Goal: Navigation & Orientation: Understand site structure

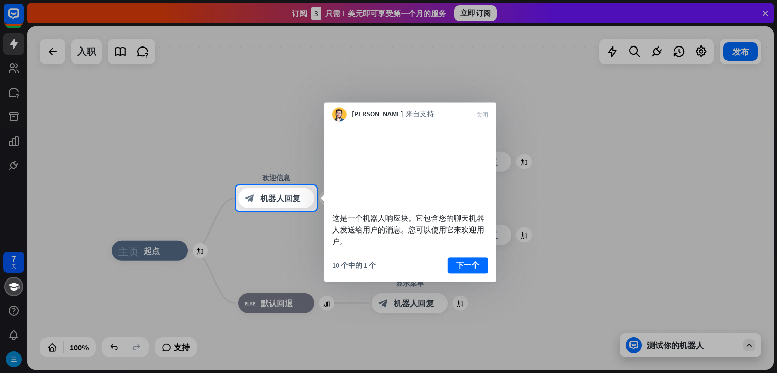
click at [657, 181] on div at bounding box center [388, 93] width 777 height 186
drag, startPoint x: 606, startPoint y: 134, endPoint x: 581, endPoint y: 159, distance: 35.0
click at [606, 136] on div at bounding box center [388, 93] width 777 height 186
click at [473, 270] on font "下一个" at bounding box center [467, 265] width 23 height 10
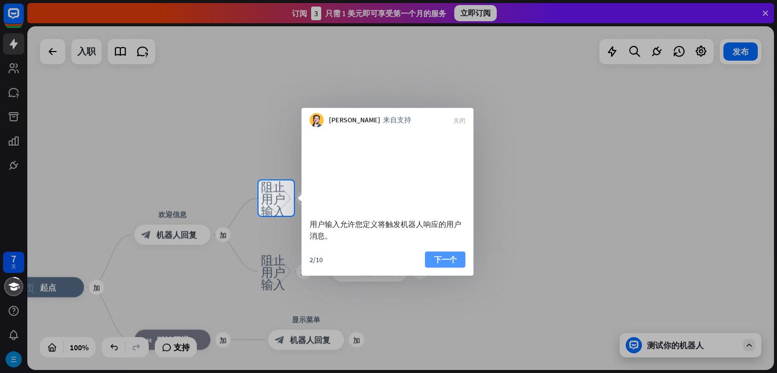
click at [446, 264] on font "下一个" at bounding box center [445, 259] width 23 height 10
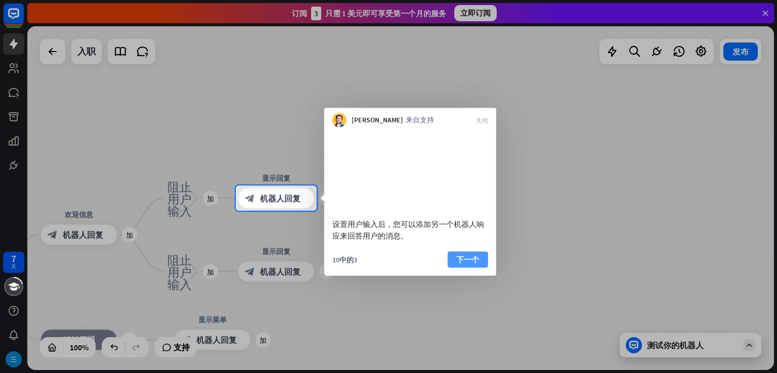
click at [466, 264] on font "下一个" at bounding box center [467, 259] width 23 height 10
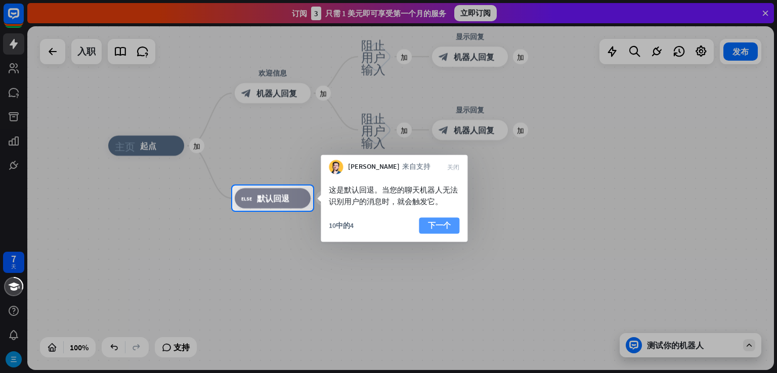
click at [446, 223] on font "下一个" at bounding box center [439, 225] width 23 height 10
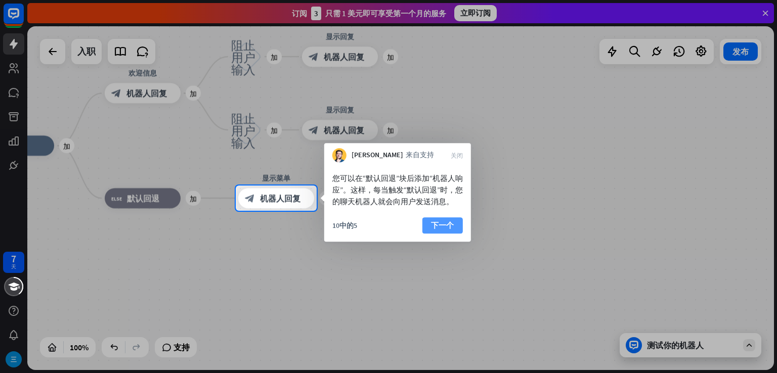
click at [448, 230] on font "下一个" at bounding box center [442, 225] width 23 height 10
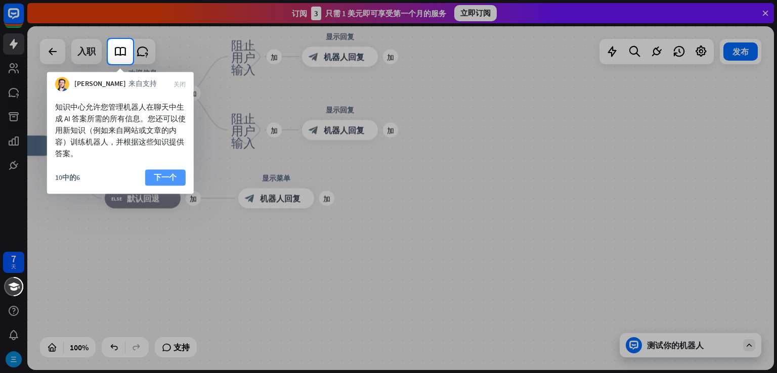
click at [172, 176] on font "下一个" at bounding box center [165, 177] width 23 height 10
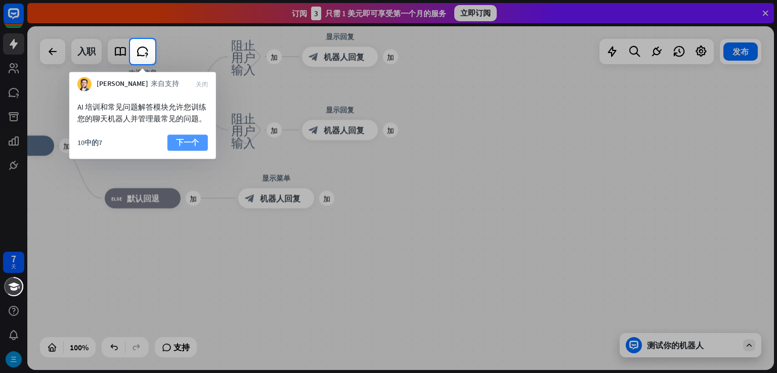
click at [178, 140] on font "下一个" at bounding box center [187, 143] width 23 height 10
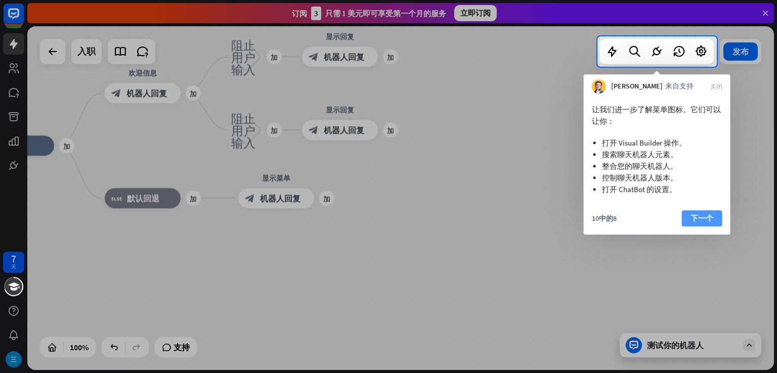
click at [691, 216] on font "下一个" at bounding box center [701, 218] width 23 height 10
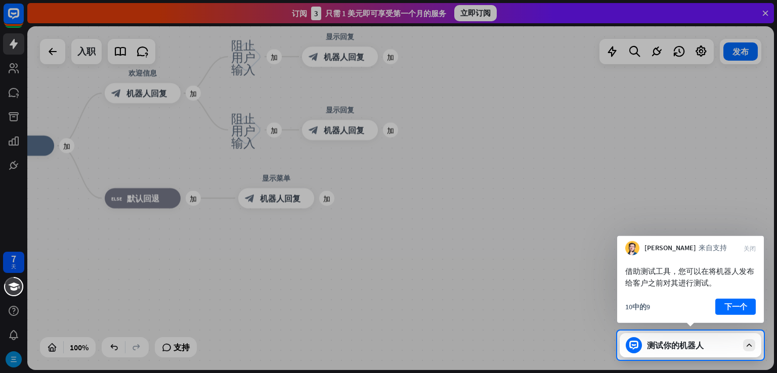
click at [733, 312] on font "下一个" at bounding box center [735, 307] width 23 height 14
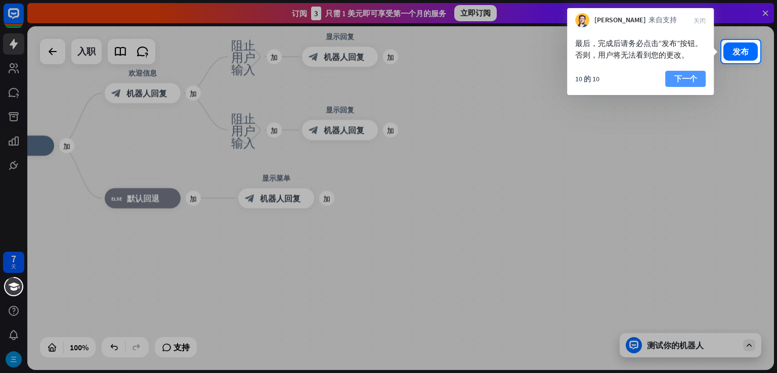
click at [690, 80] on font "下一个" at bounding box center [685, 79] width 23 height 10
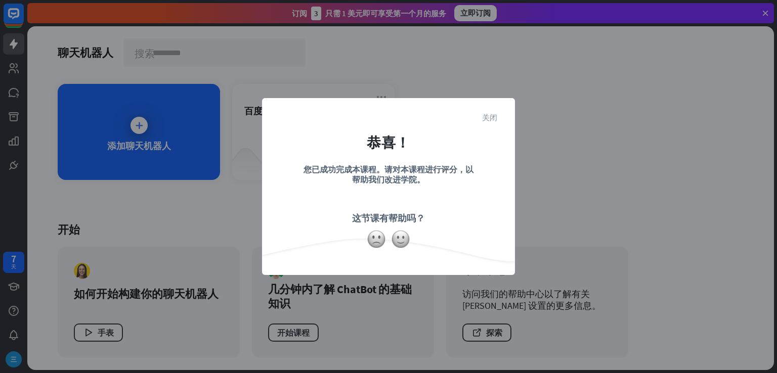
click at [490, 116] on font "关闭" at bounding box center [489, 117] width 15 height 8
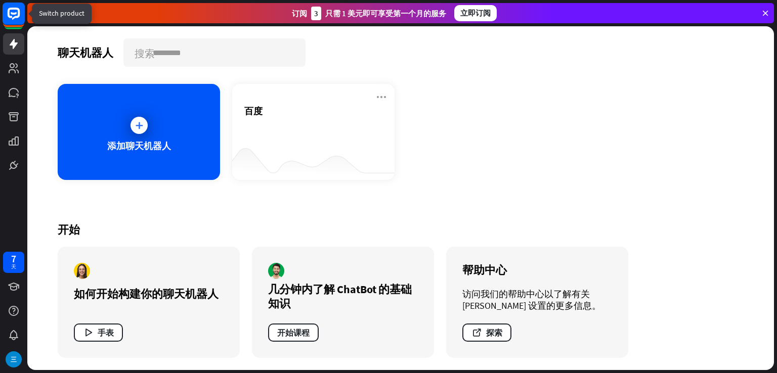
click at [14, 19] on rect at bounding box center [14, 14] width 22 height 22
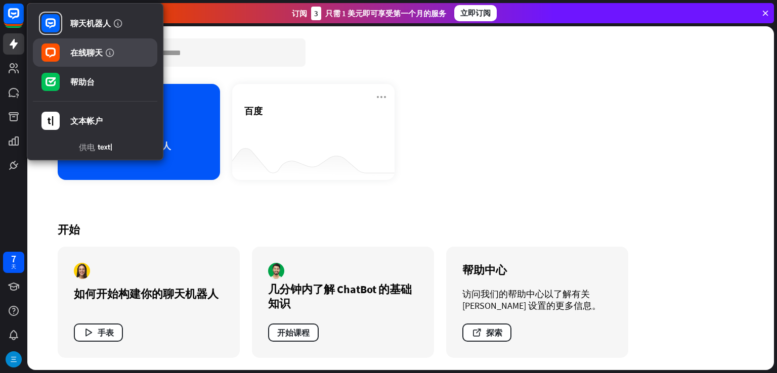
click at [86, 53] on font "在线聊天" at bounding box center [86, 53] width 32 height 10
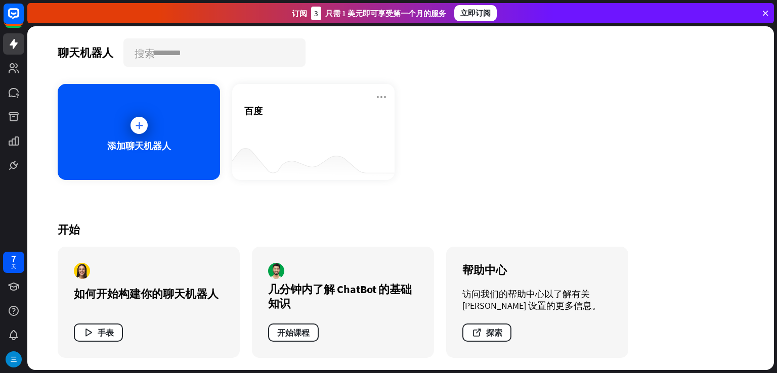
drag, startPoint x: 766, startPoint y: 11, endPoint x: 751, endPoint y: 21, distance: 17.8
click at [763, 11] on icon at bounding box center [765, 13] width 9 height 9
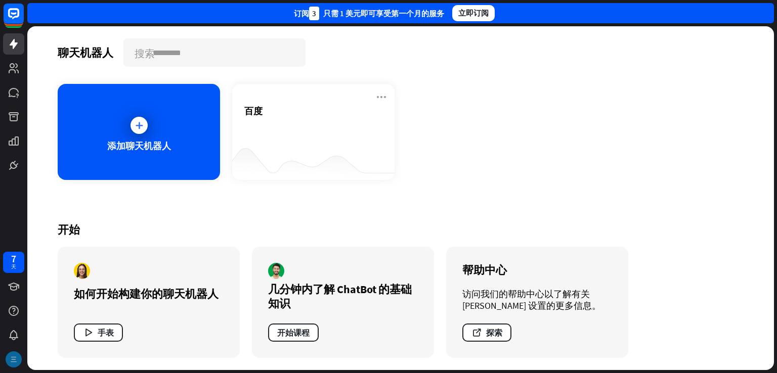
click at [20, 358] on img at bounding box center [14, 359] width 16 height 16
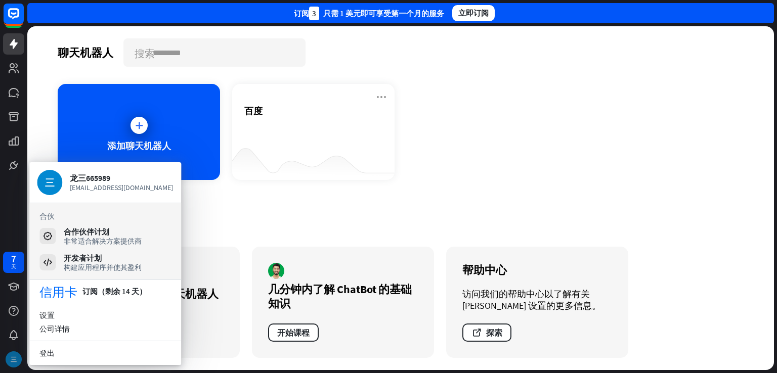
click at [19, 360] on img at bounding box center [14, 359] width 16 height 16
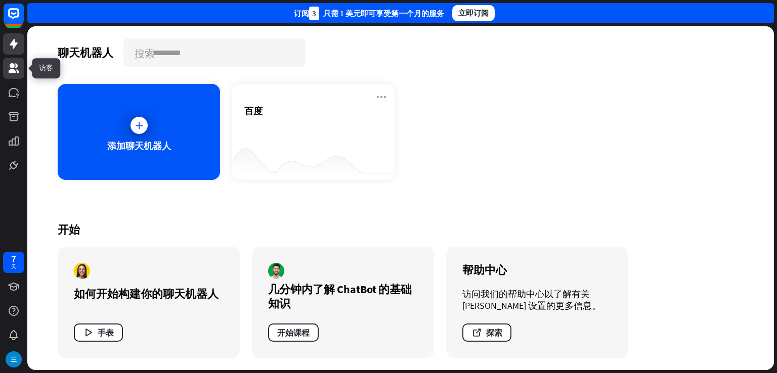
click at [16, 72] on icon at bounding box center [14, 68] width 12 height 12
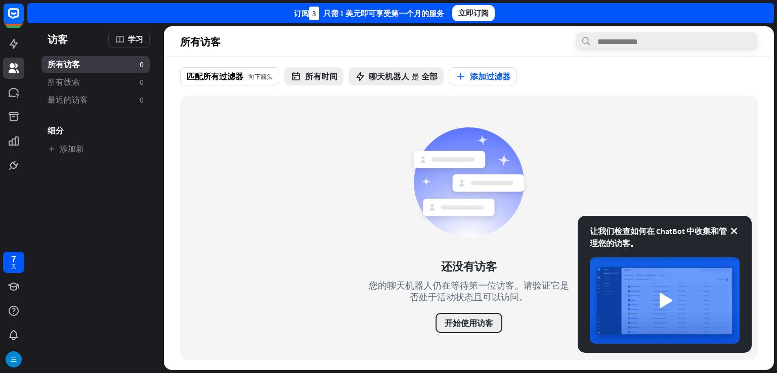
click at [476, 324] on font "开始使用访客" at bounding box center [469, 323] width 49 height 10
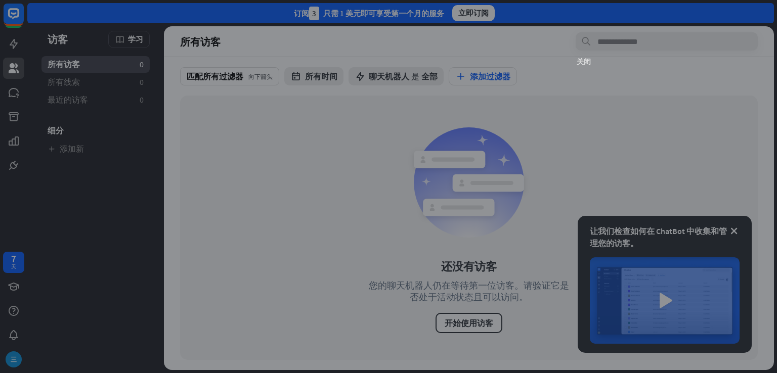
click at [583, 59] on font "关闭" at bounding box center [584, 61] width 14 height 7
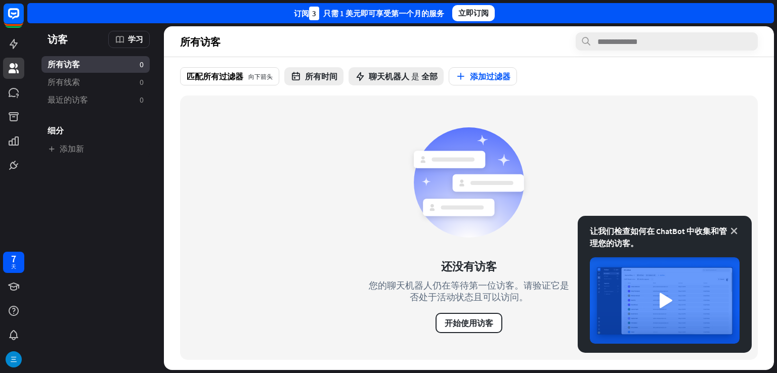
click at [734, 229] on icon at bounding box center [734, 231] width 10 height 10
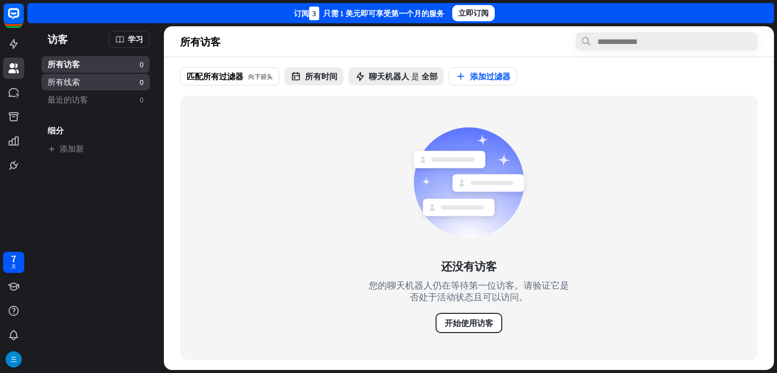
click at [83, 85] on link "所有线索 0" at bounding box center [95, 82] width 108 height 17
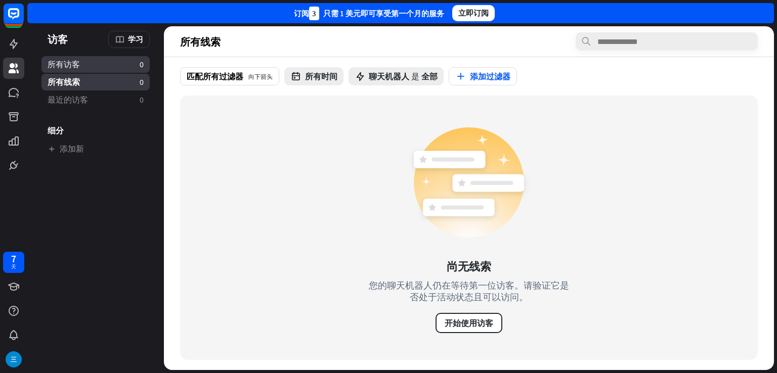
click at [77, 62] on font "所有访客" at bounding box center [64, 64] width 32 height 10
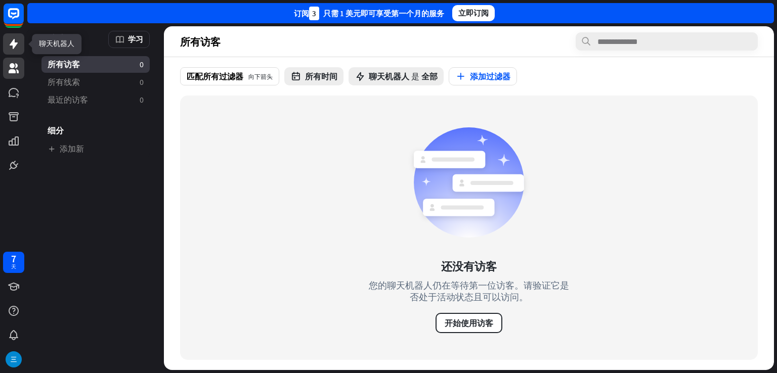
click at [18, 46] on icon at bounding box center [14, 44] width 12 height 12
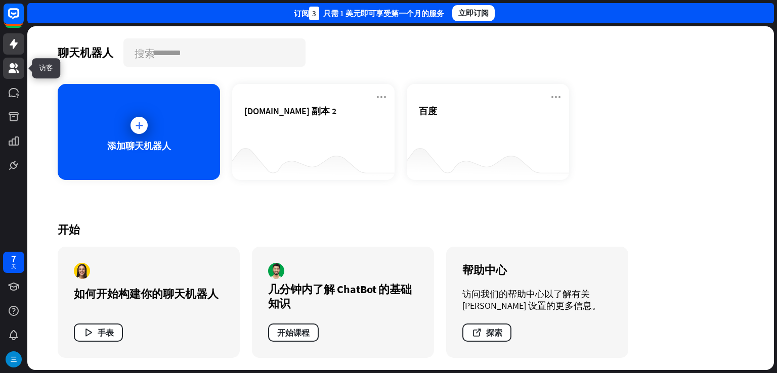
click at [17, 70] on icon at bounding box center [14, 68] width 10 height 10
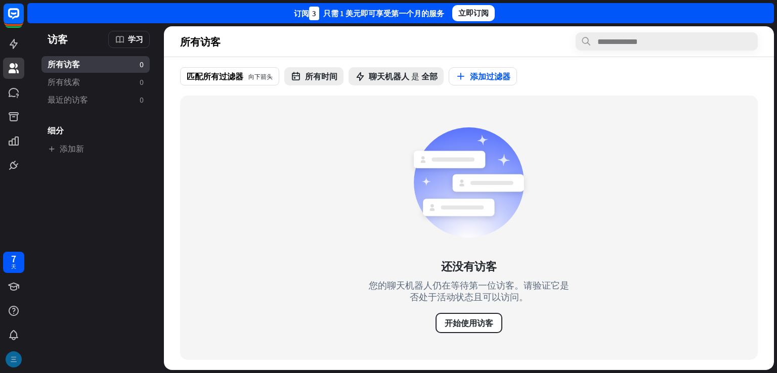
click at [13, 361] on img at bounding box center [14, 359] width 16 height 16
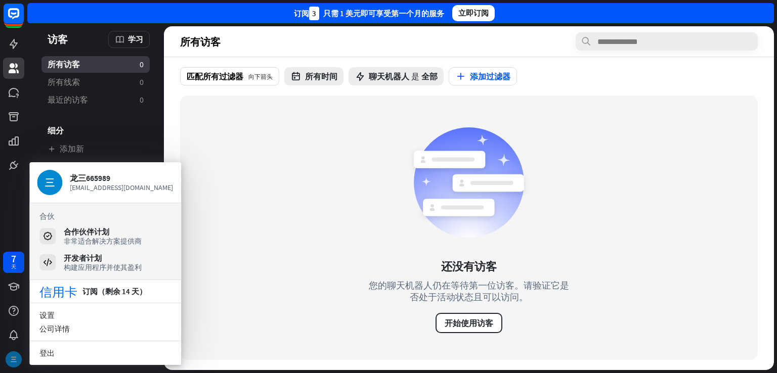
click at [14, 363] on img at bounding box center [14, 359] width 16 height 16
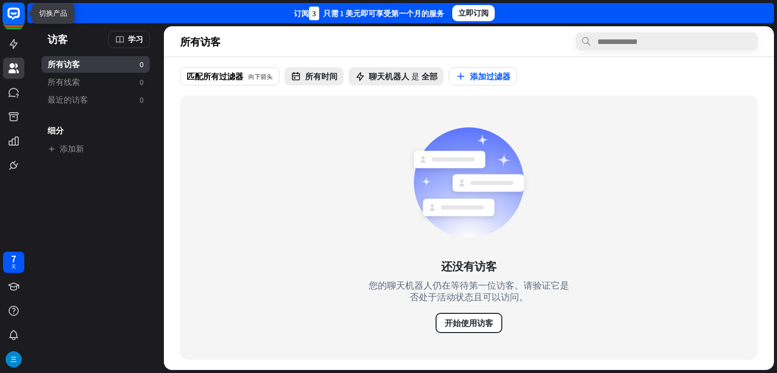
click at [10, 13] on rect at bounding box center [14, 14] width 22 height 22
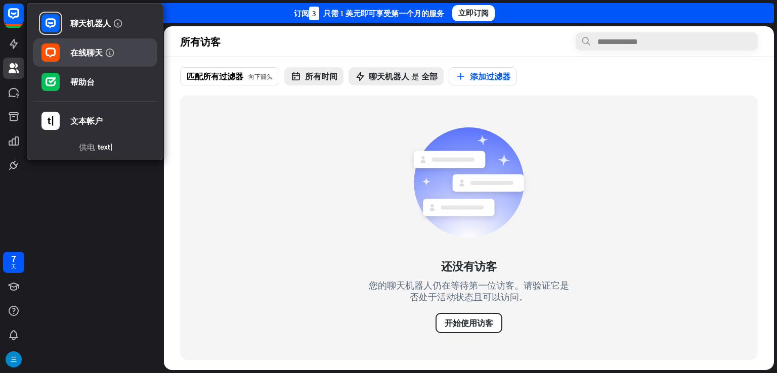
click at [79, 51] on font "在线聊天" at bounding box center [86, 53] width 32 height 10
